Goal: Transaction & Acquisition: Download file/media

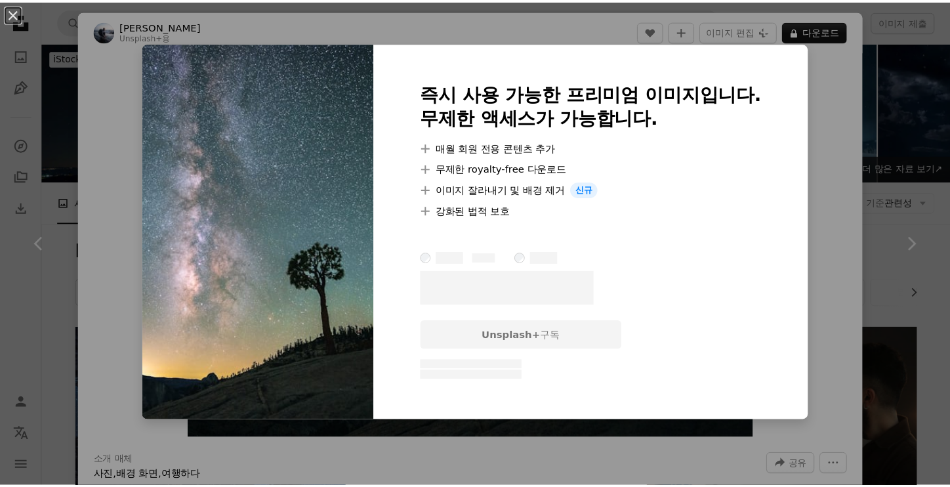
scroll to position [1139, 0]
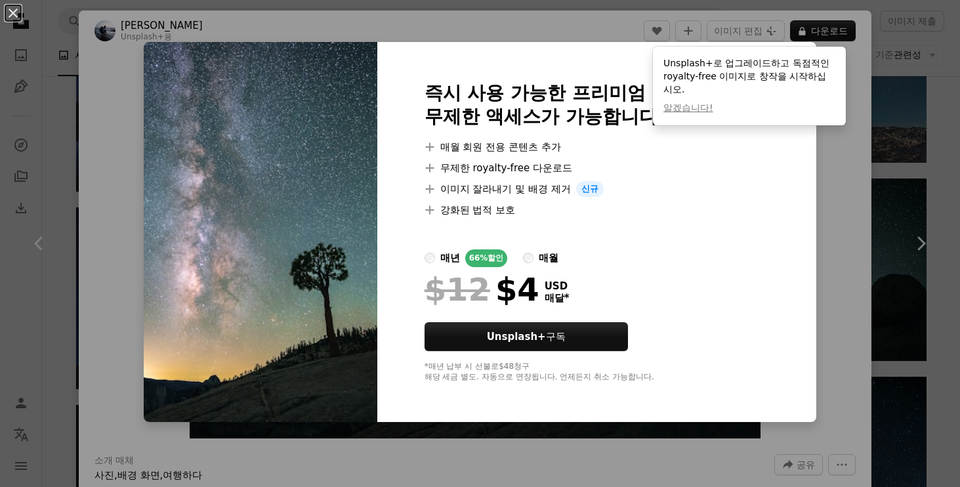
click at [861, 182] on div "An X shape 즉시 사용 가능한 프리미엄 이미지입니다. 무제한 액세스가 가능합니다. A plus sign 매월 회원 전용 콘텐츠 추가 A…" at bounding box center [480, 243] width 960 height 487
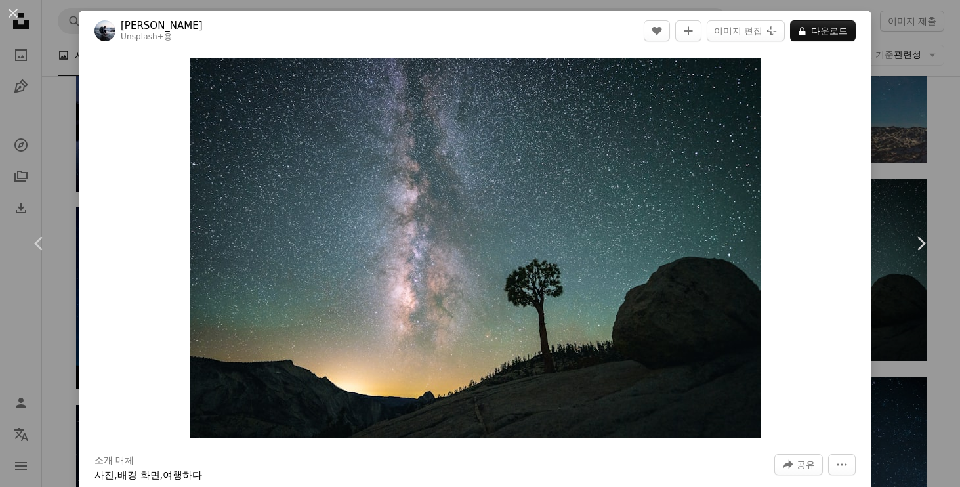
click at [925, 392] on div "An X shape Chevron left Chevron right [PERSON_NAME] Unsplash+ 용 A heart A plus …" at bounding box center [480, 243] width 960 height 487
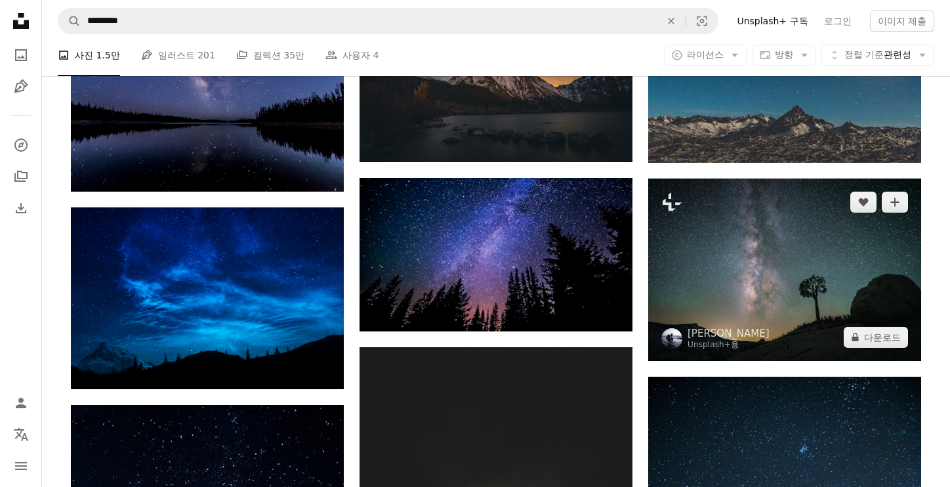
click at [796, 274] on img at bounding box center [784, 269] width 273 height 182
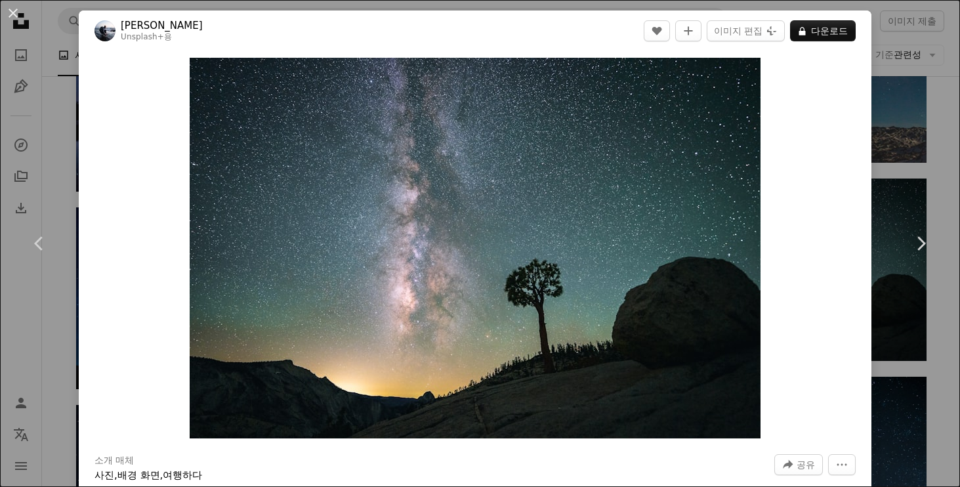
click at [919, 26] on div "An X shape Chevron left Chevron right [PERSON_NAME] Unsplash+ 용 A heart A plus …" at bounding box center [480, 243] width 960 height 487
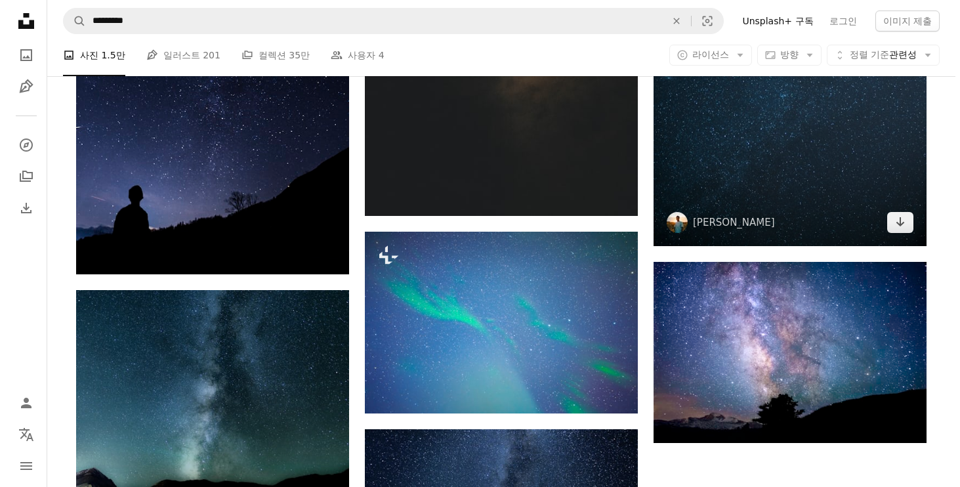
scroll to position [1351, 0]
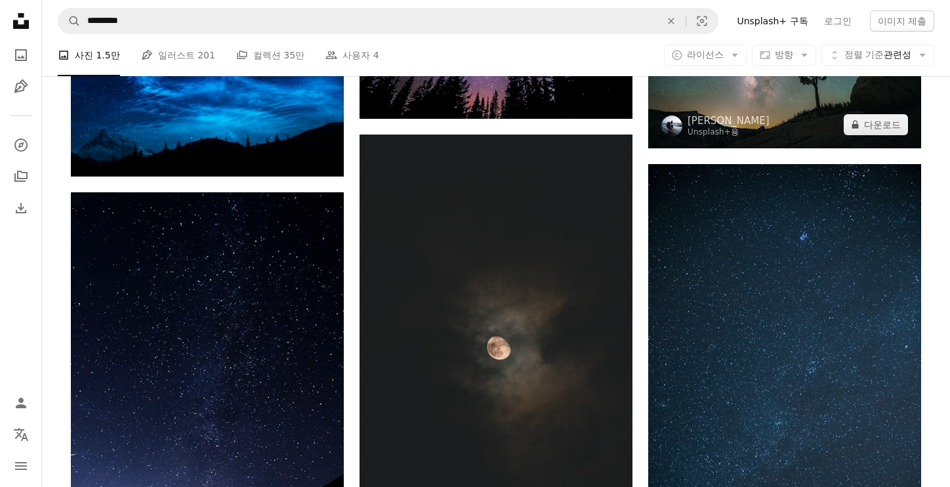
click at [756, 123] on img at bounding box center [784, 57] width 273 height 182
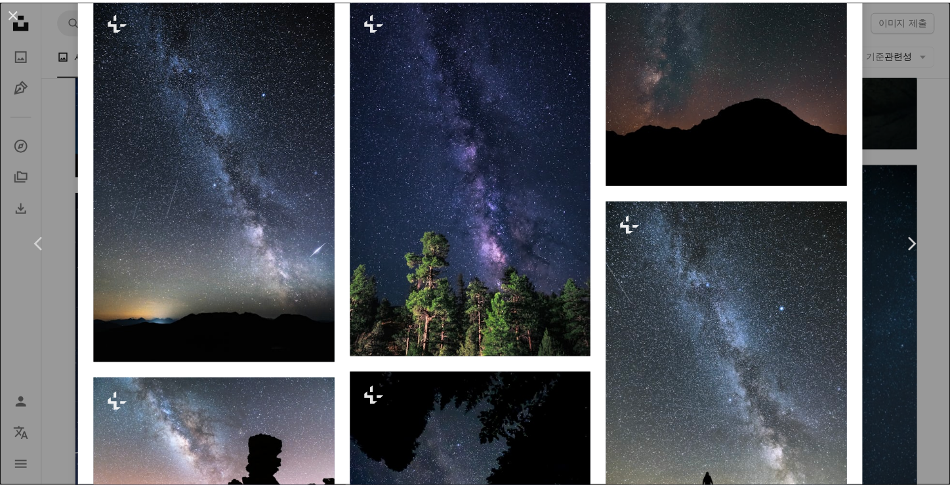
scroll to position [1492, 0]
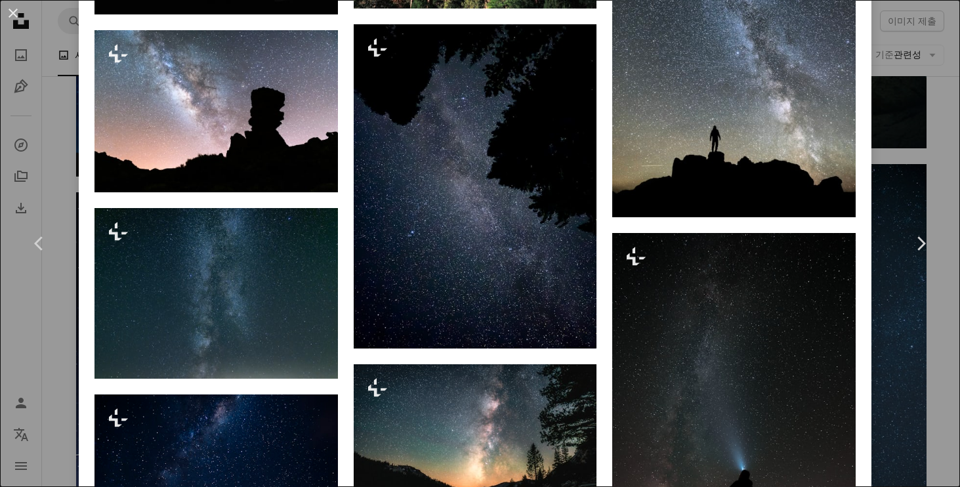
click at [935, 96] on div "An X shape Chevron left Chevron right [PERSON_NAME] Unsplash+ 용 A heart A plus …" at bounding box center [480, 243] width 960 height 487
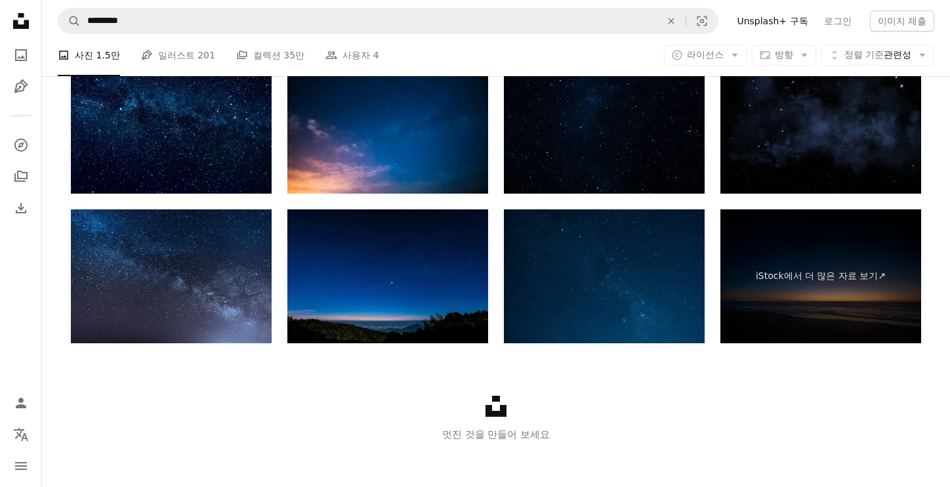
scroll to position [2405, 0]
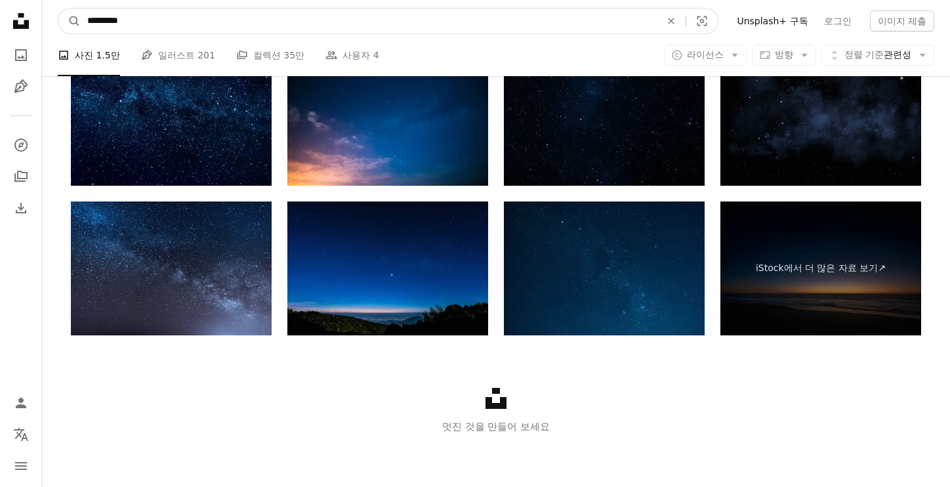
click at [130, 22] on input "*********" at bounding box center [369, 21] width 576 height 25
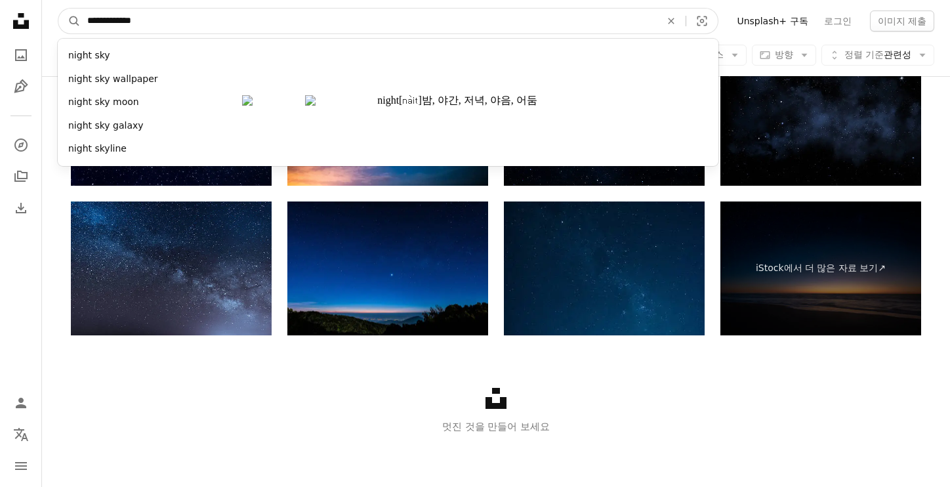
type input "**********"
click button "A magnifying glass" at bounding box center [69, 21] width 22 height 25
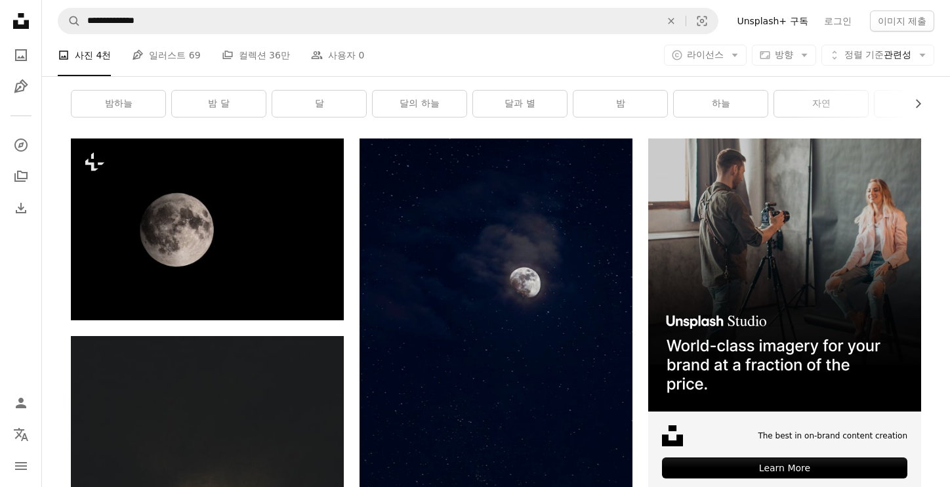
scroll to position [295, 0]
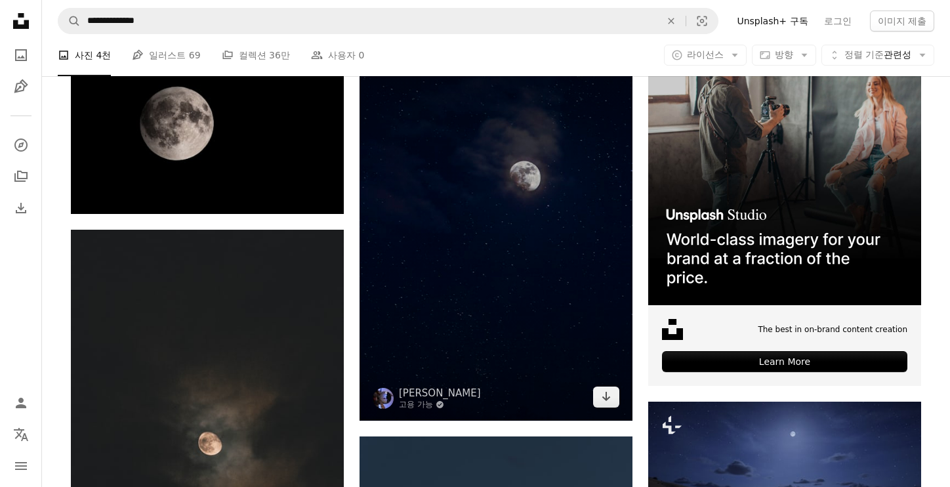
click at [526, 191] on img at bounding box center [495, 226] width 273 height 388
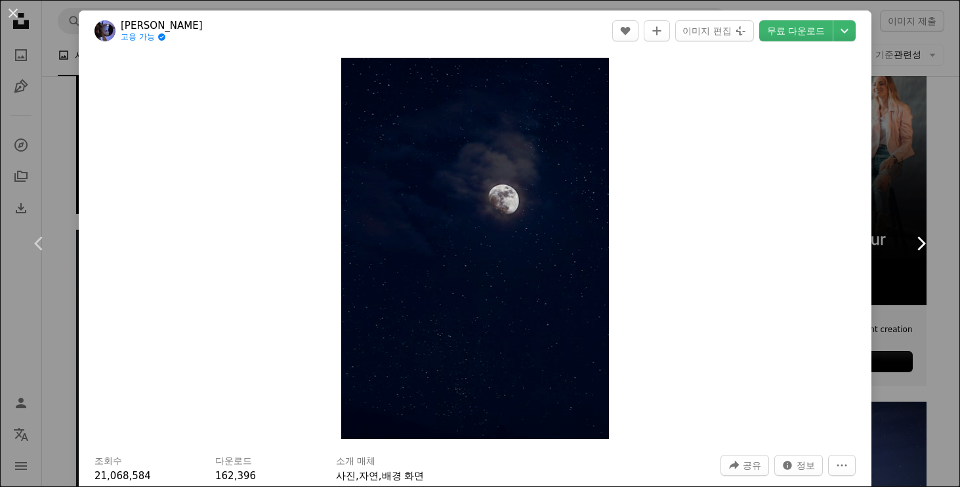
click at [881, 192] on link "Chevron right" at bounding box center [920, 243] width 79 height 126
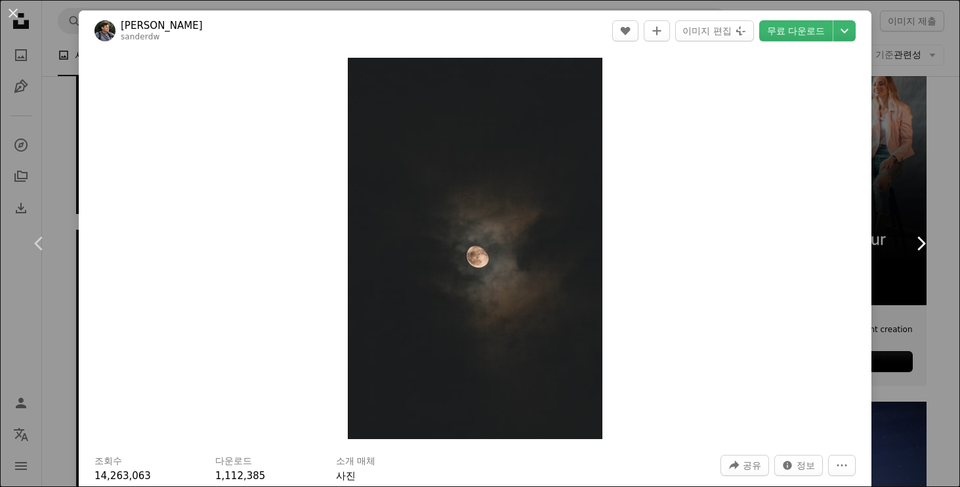
click at [893, 193] on link "Chevron right" at bounding box center [920, 243] width 79 height 126
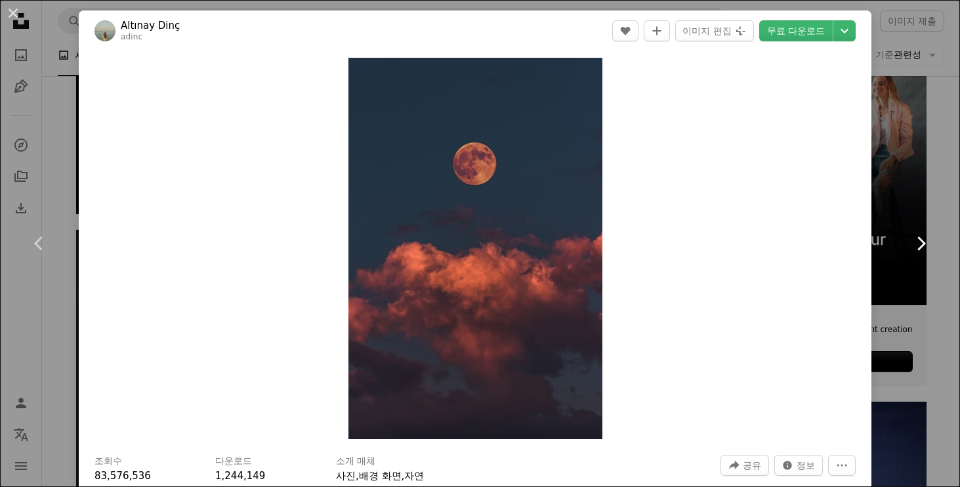
click at [893, 193] on link "Chevron right" at bounding box center [920, 243] width 79 height 126
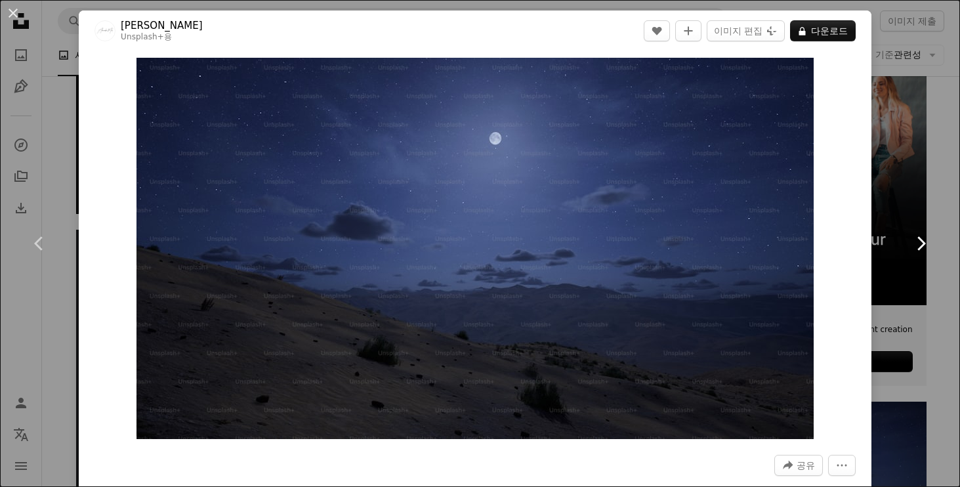
click at [893, 193] on link "Chevron right" at bounding box center [920, 243] width 79 height 126
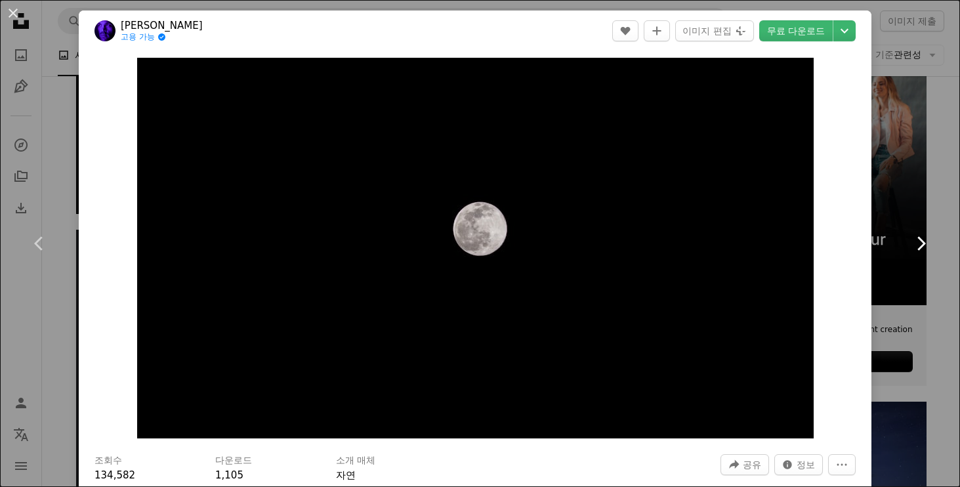
click at [893, 193] on link "Chevron right" at bounding box center [920, 243] width 79 height 126
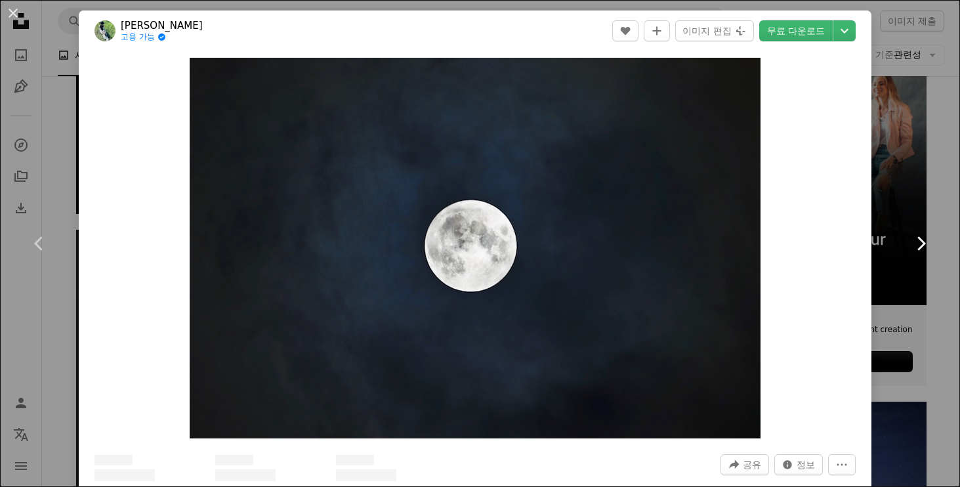
click at [893, 193] on link "Chevron right" at bounding box center [920, 243] width 79 height 126
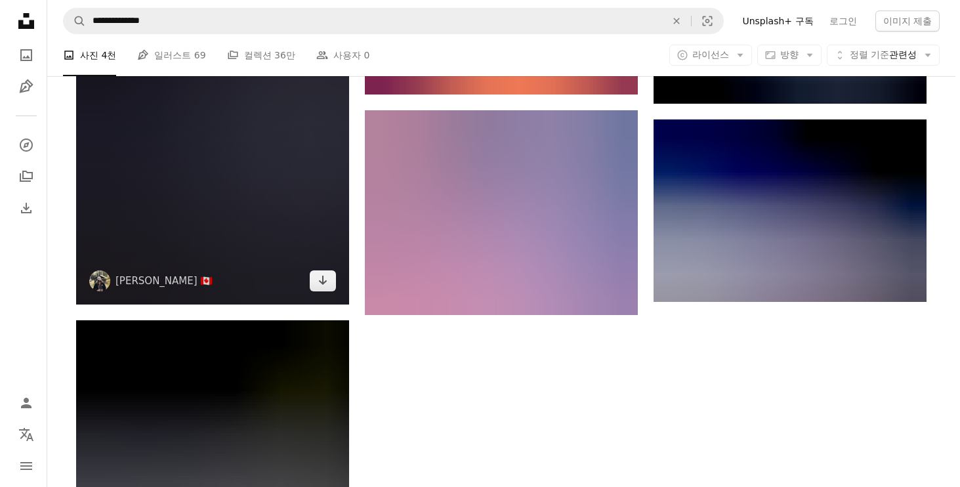
scroll to position [1748, 0]
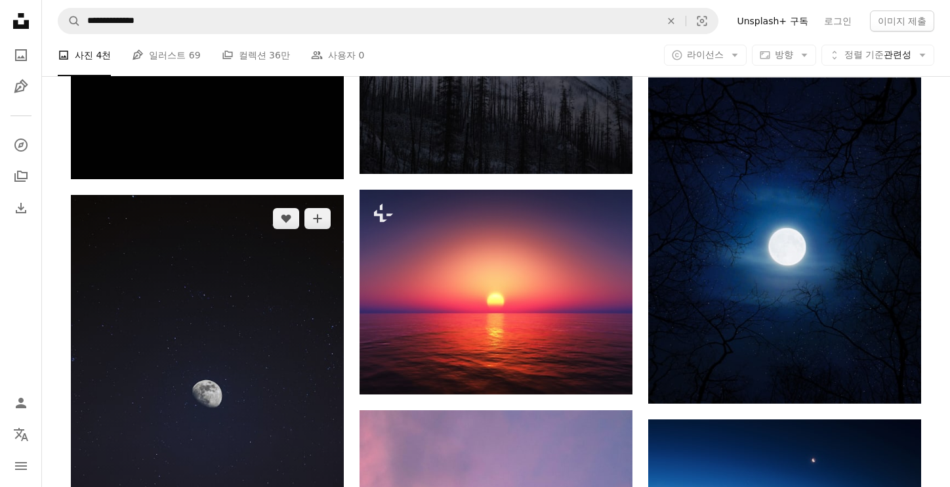
click at [222, 341] on img at bounding box center [207, 399] width 273 height 409
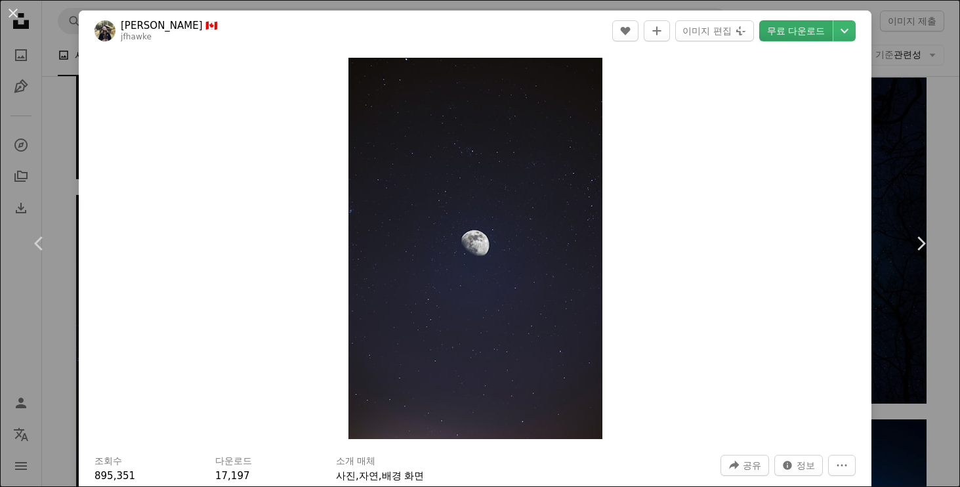
click at [775, 25] on link "무료 다운로드" at bounding box center [795, 30] width 73 height 21
